Goal: Task Accomplishment & Management: Use online tool/utility

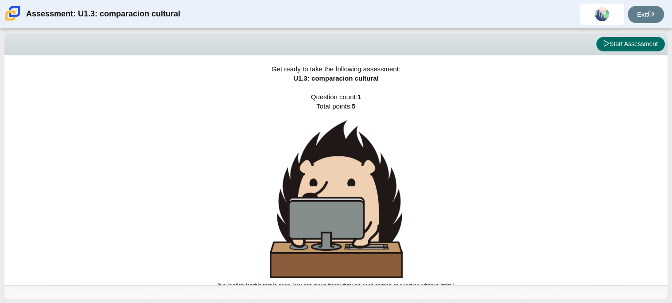
click at [605, 44] on icon at bounding box center [605, 43] width 5 height 6
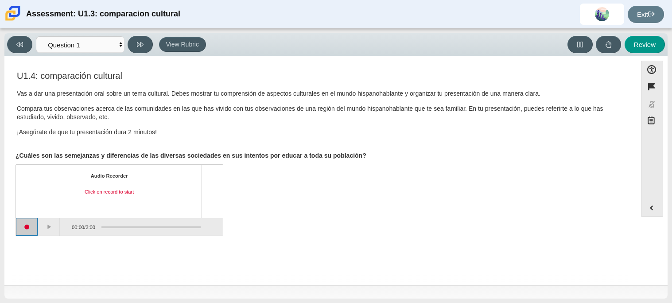
click at [30, 225] on button "Start recording" at bounding box center [27, 227] width 22 height 18
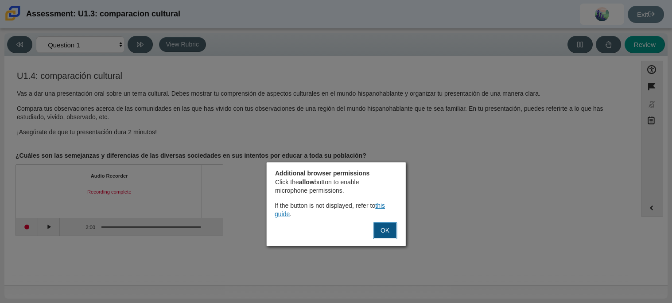
click at [388, 230] on button "OK" at bounding box center [385, 230] width 24 height 17
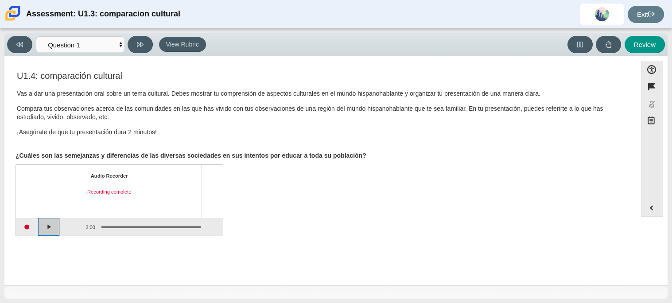
click at [50, 229] on button "Play" at bounding box center [49, 227] width 22 height 18
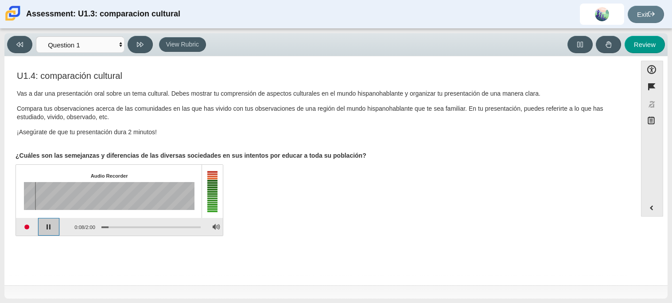
click at [47, 229] on button "Pause playback" at bounding box center [49, 227] width 22 height 18
click at [29, 228] on button "Start recording" at bounding box center [27, 227] width 22 height 18
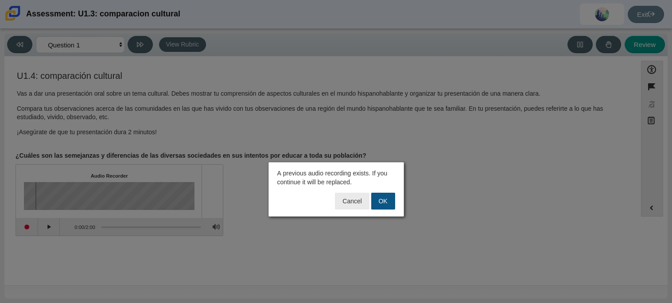
click at [379, 201] on button "OK" at bounding box center [383, 201] width 24 height 17
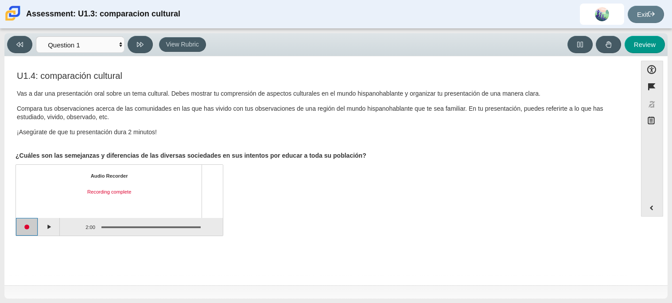
click at [34, 225] on button "Start recording" at bounding box center [27, 227] width 22 height 18
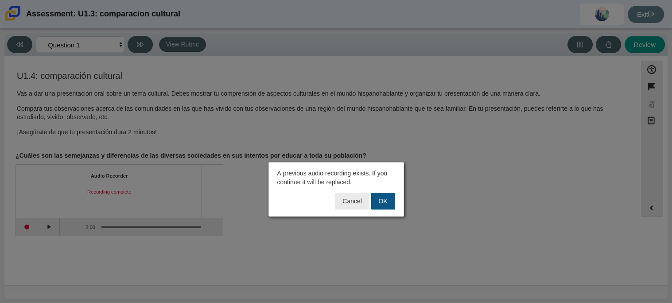
click at [384, 204] on button "OK" at bounding box center [383, 201] width 24 height 17
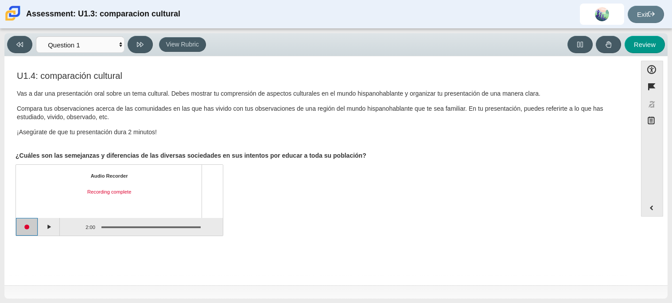
click at [27, 227] on button "Start recording" at bounding box center [27, 227] width 22 height 18
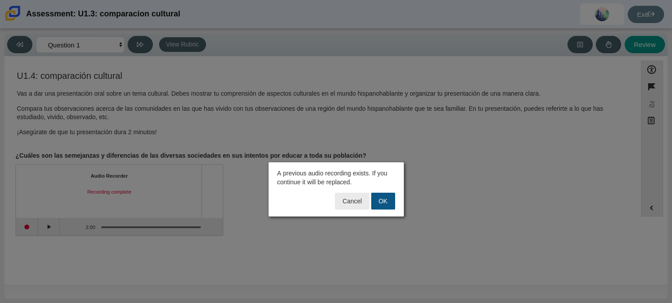
click at [385, 198] on button "OK" at bounding box center [383, 201] width 24 height 17
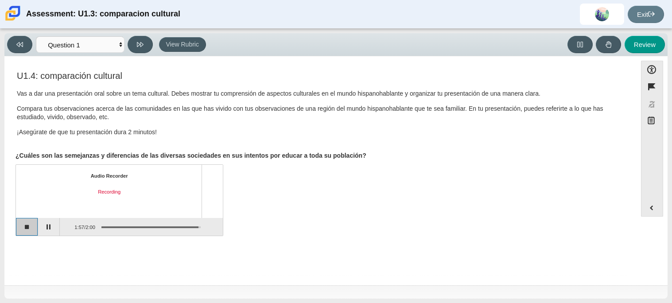
click at [34, 228] on button "Stop recording" at bounding box center [27, 227] width 22 height 18
click at [643, 41] on button "Review" at bounding box center [644, 44] width 40 height 17
select select "review"
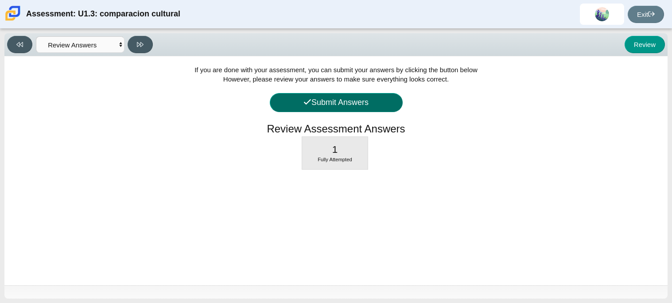
click at [376, 101] on button "Submit Answers" at bounding box center [336, 102] width 133 height 19
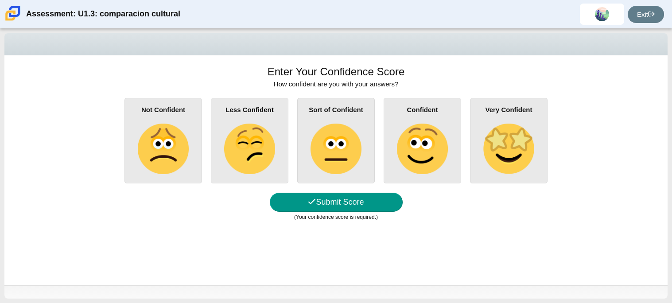
click at [421, 154] on img at bounding box center [422, 149] width 50 height 50
click at [0, 0] on input "Confident" at bounding box center [0, 0] width 0 height 0
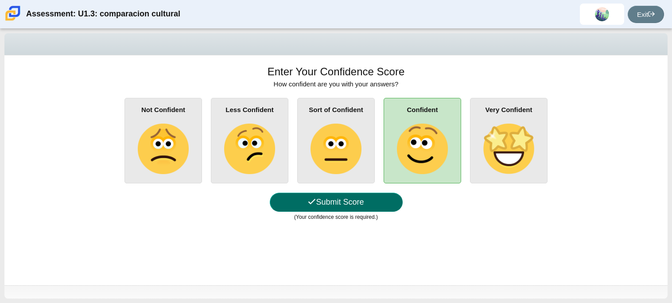
click at [353, 200] on button "Submit Score" at bounding box center [336, 202] width 133 height 19
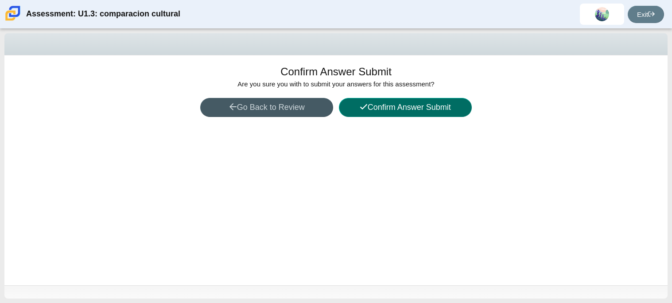
click at [417, 112] on button "Confirm Answer Submit" at bounding box center [405, 107] width 133 height 19
